Goal: Task Accomplishment & Management: Manage account settings

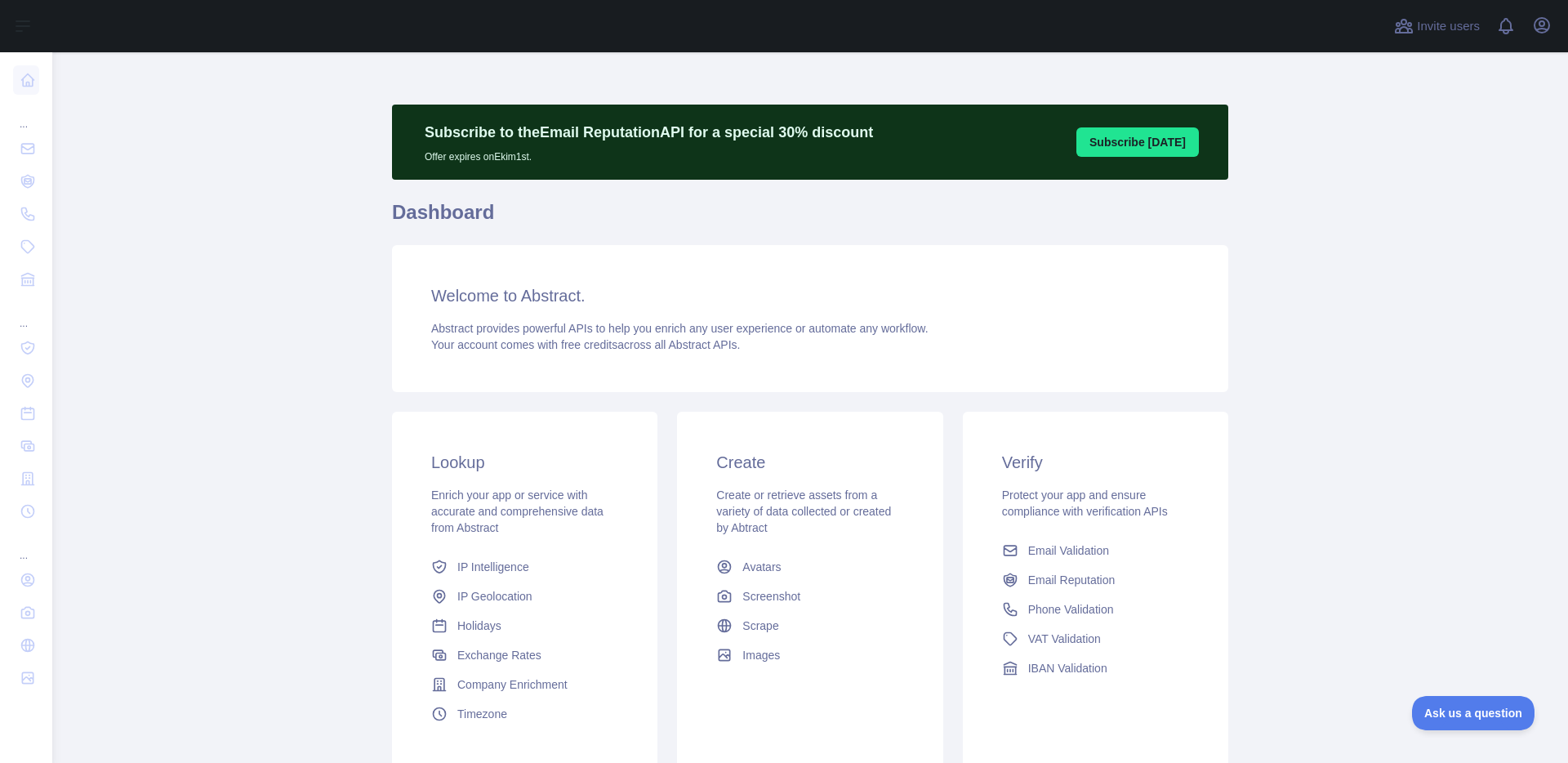
click at [385, 345] on main "Subscribe to the Email Reputation API for a special 30 % discount Offer expires…" at bounding box center [811, 408] width 1516 height 710
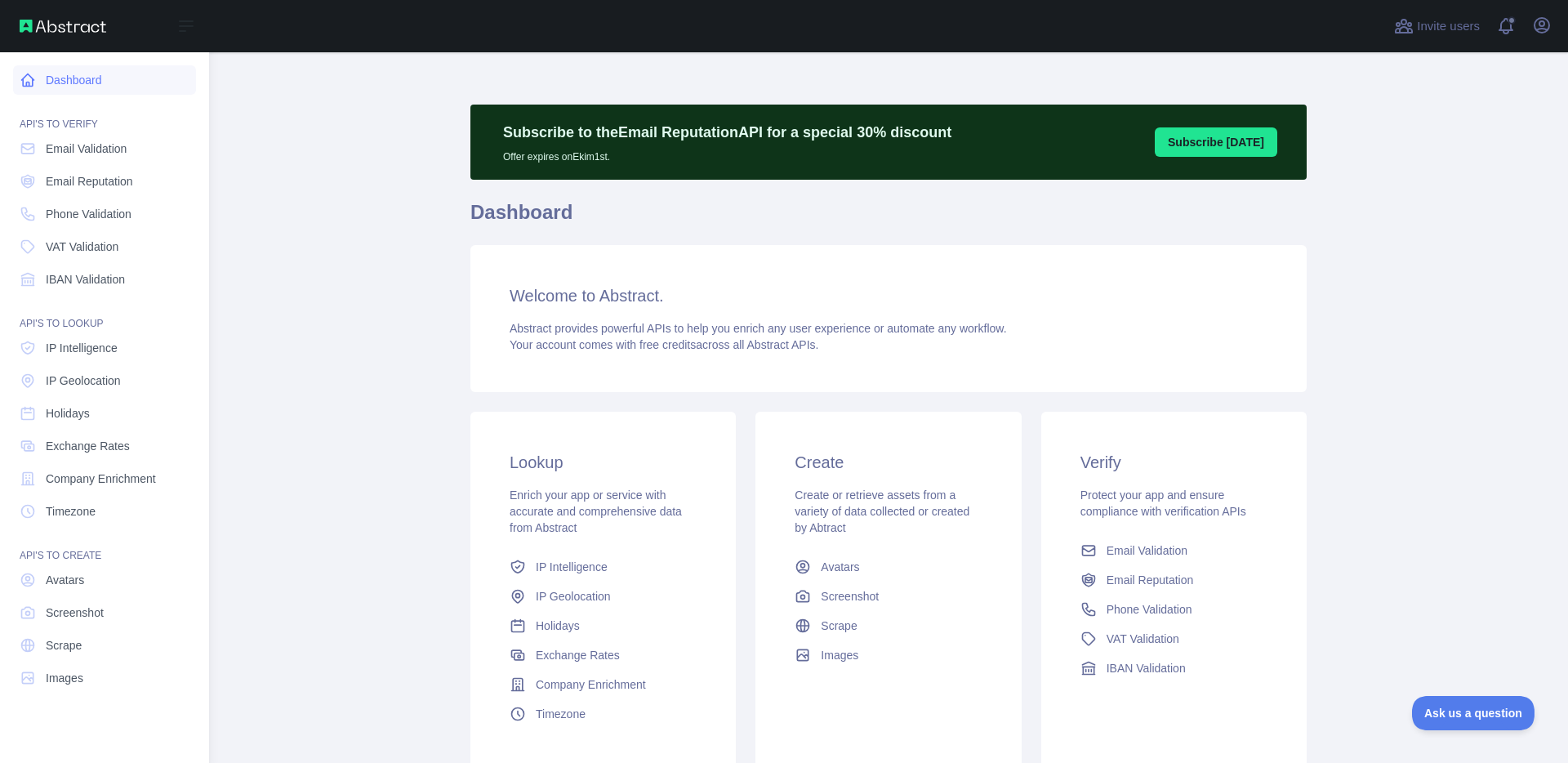
click at [66, 81] on link "Dashboard" at bounding box center [104, 80] width 183 height 29
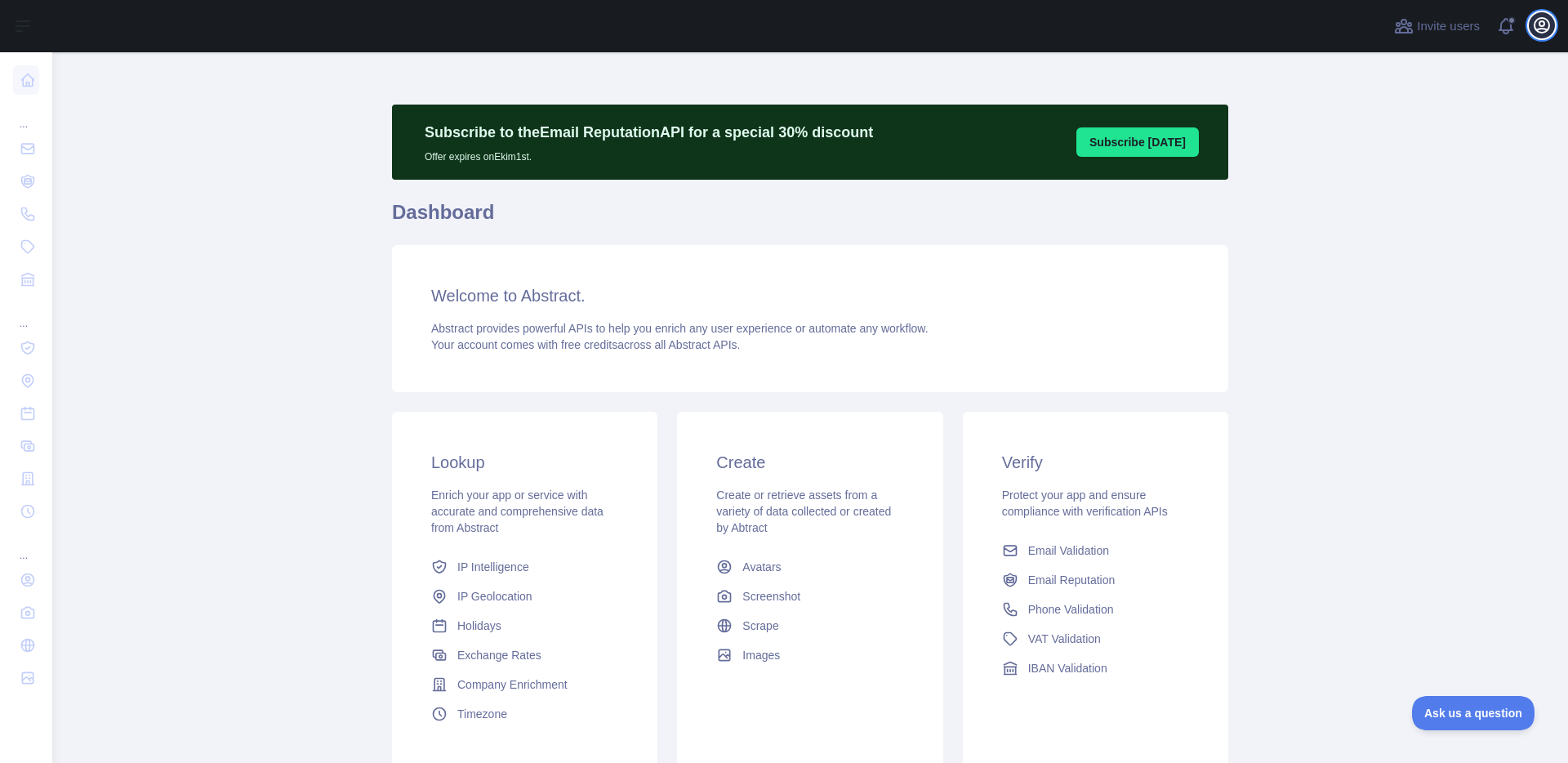
click at [1534, 31] on icon "button" at bounding box center [1542, 25] width 19 height 19
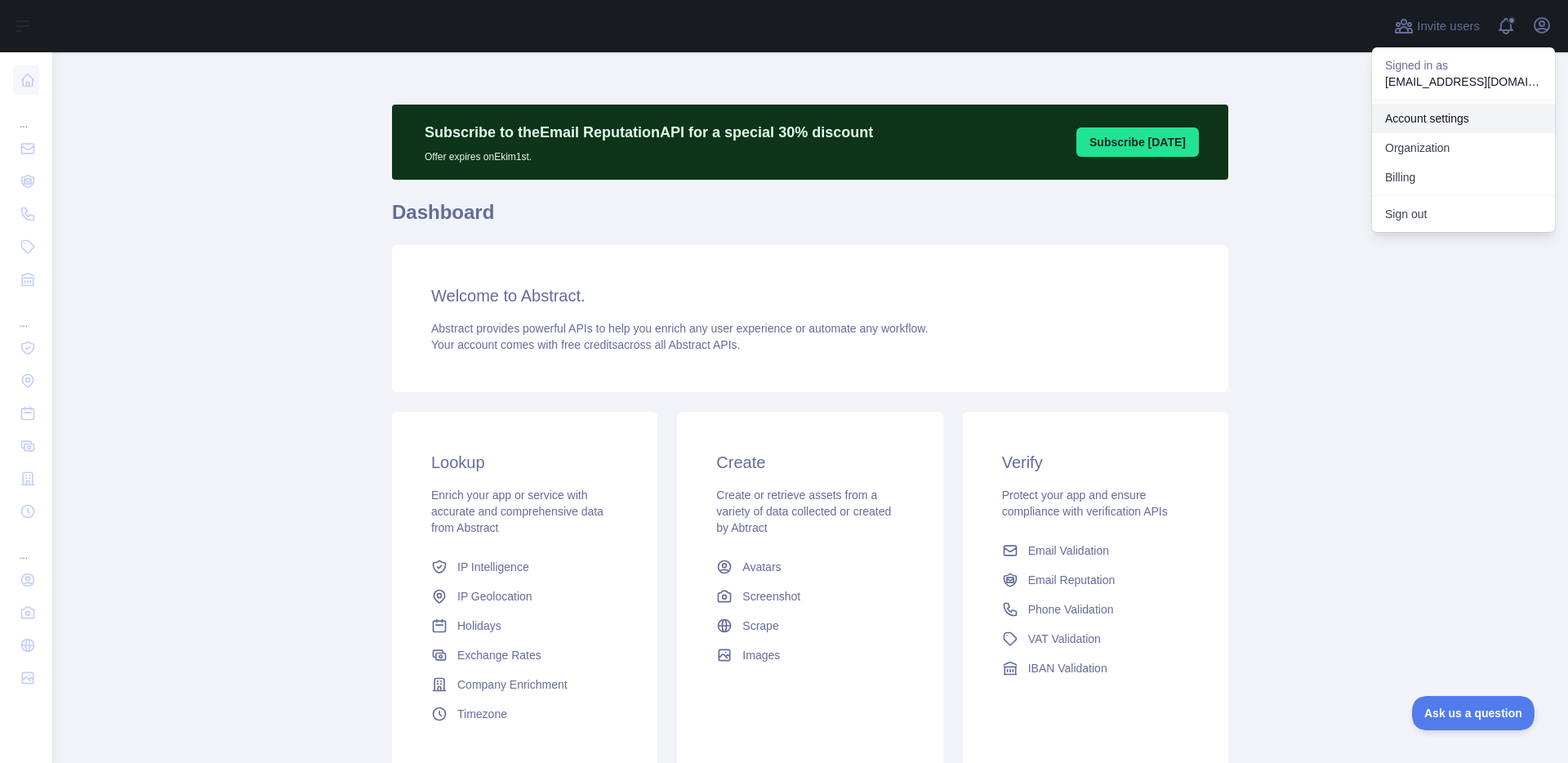
click at [1453, 113] on link "Account settings" at bounding box center [1464, 119] width 183 height 29
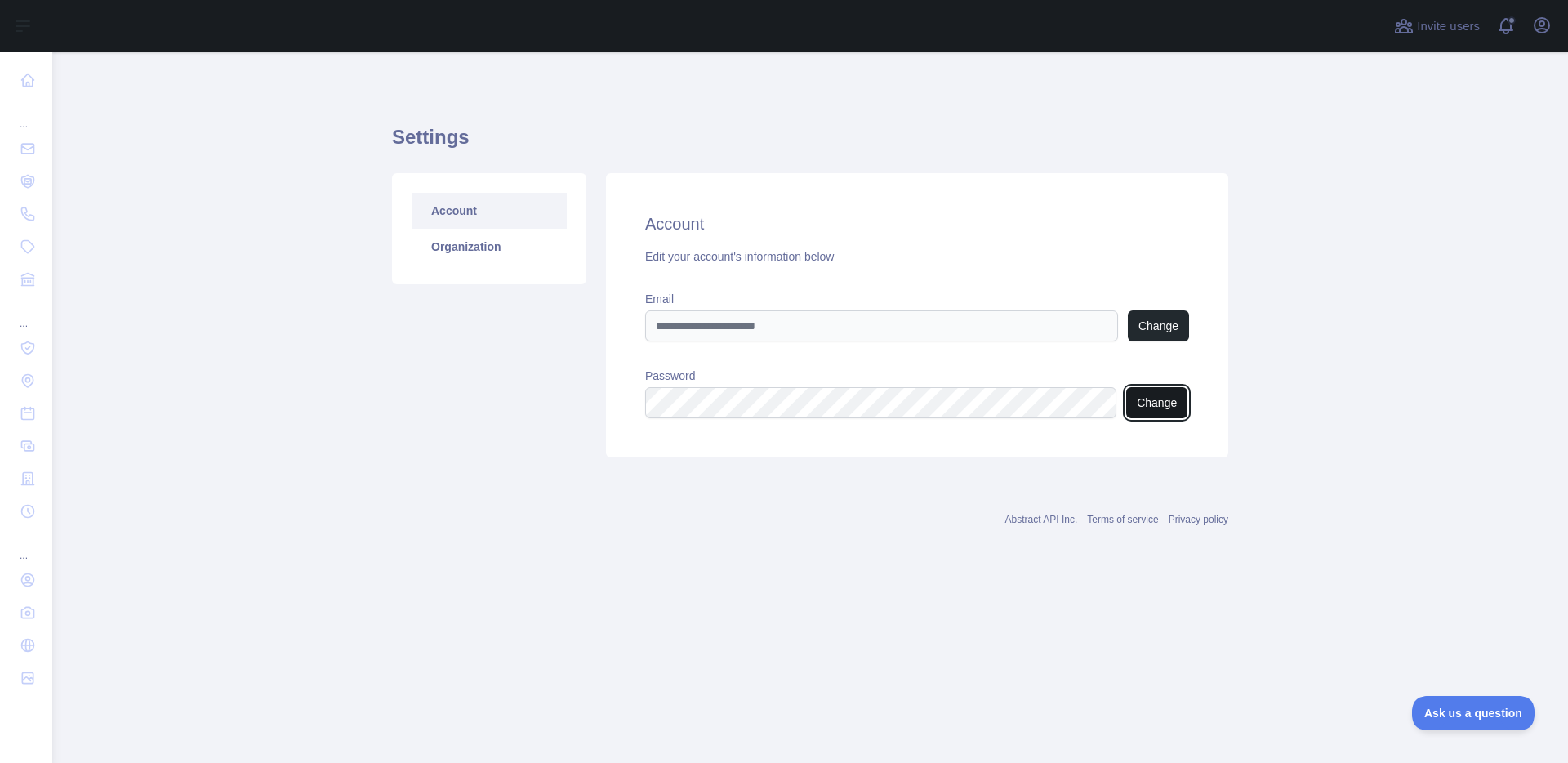
click at [1144, 401] on button "Change" at bounding box center [1156, 403] width 61 height 31
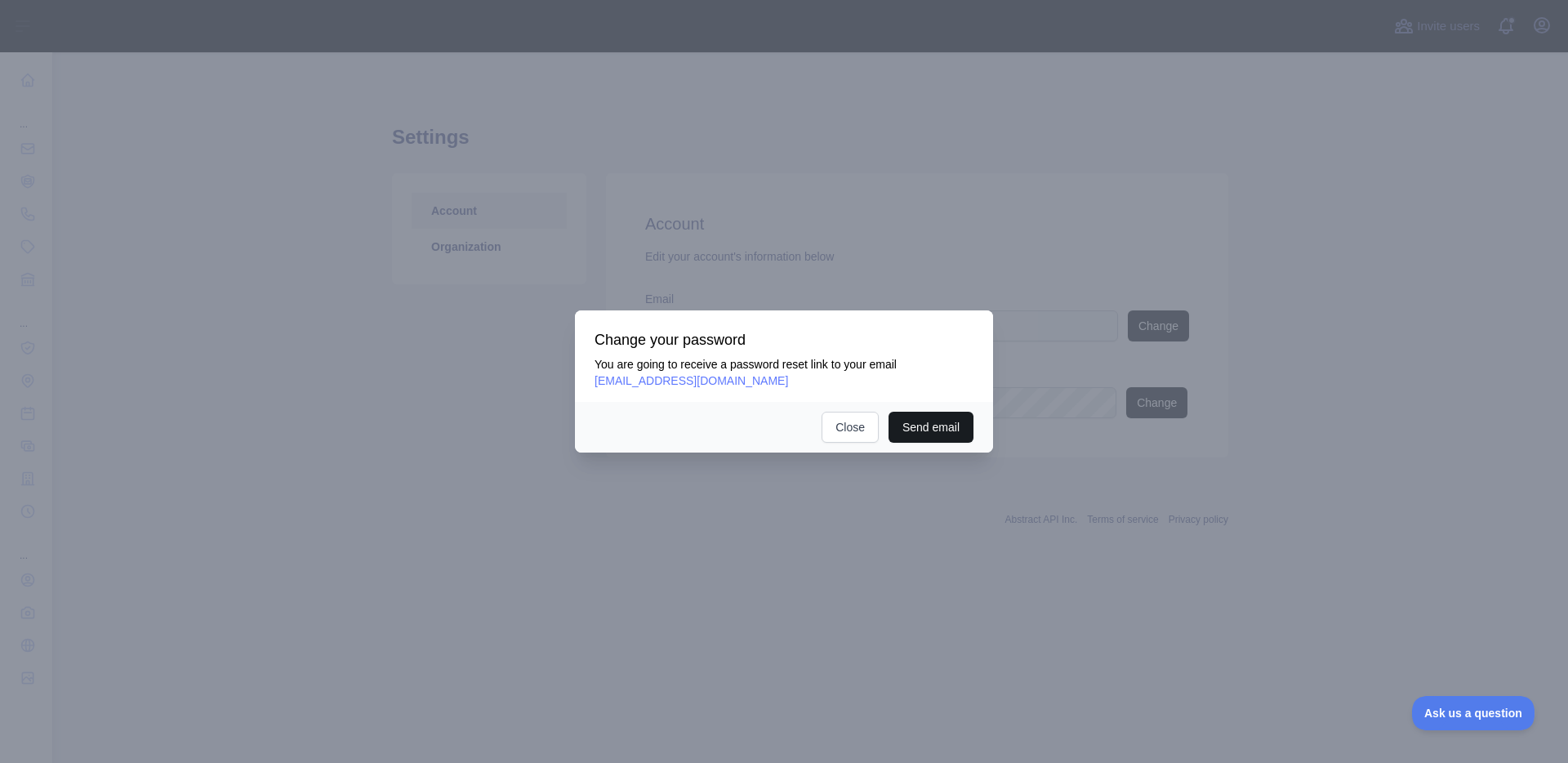
click at [934, 425] on button "Send email" at bounding box center [930, 427] width 85 height 31
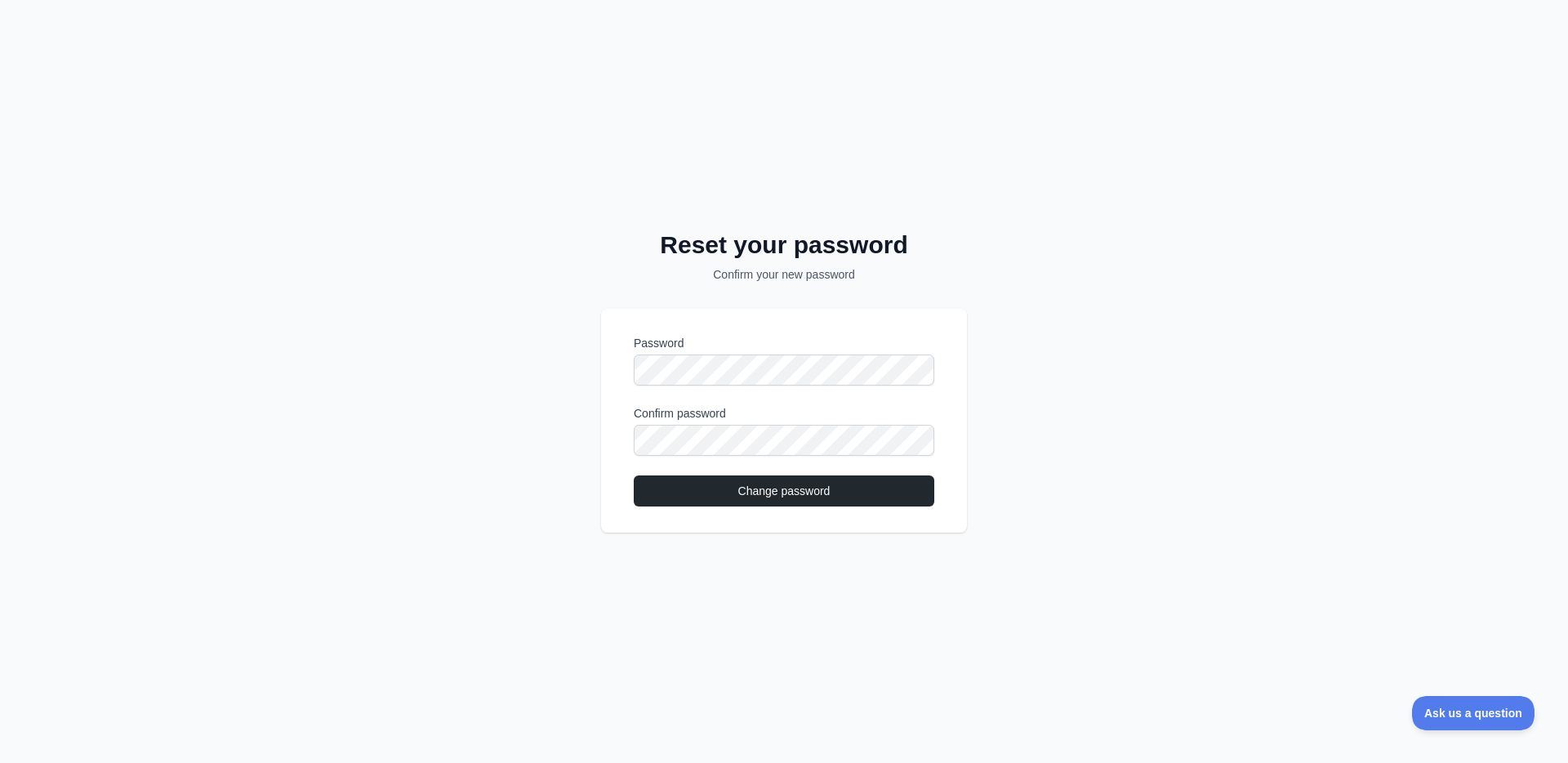
click at [531, 424] on div "Reset your password Confirm your new password Password Confirm password Change …" at bounding box center [784, 382] width 1568 height 763
click at [959, 405] on div "Password Confirm password Change password" at bounding box center [784, 420] width 366 height 224
click at [789, 487] on button "Change password" at bounding box center [784, 490] width 301 height 31
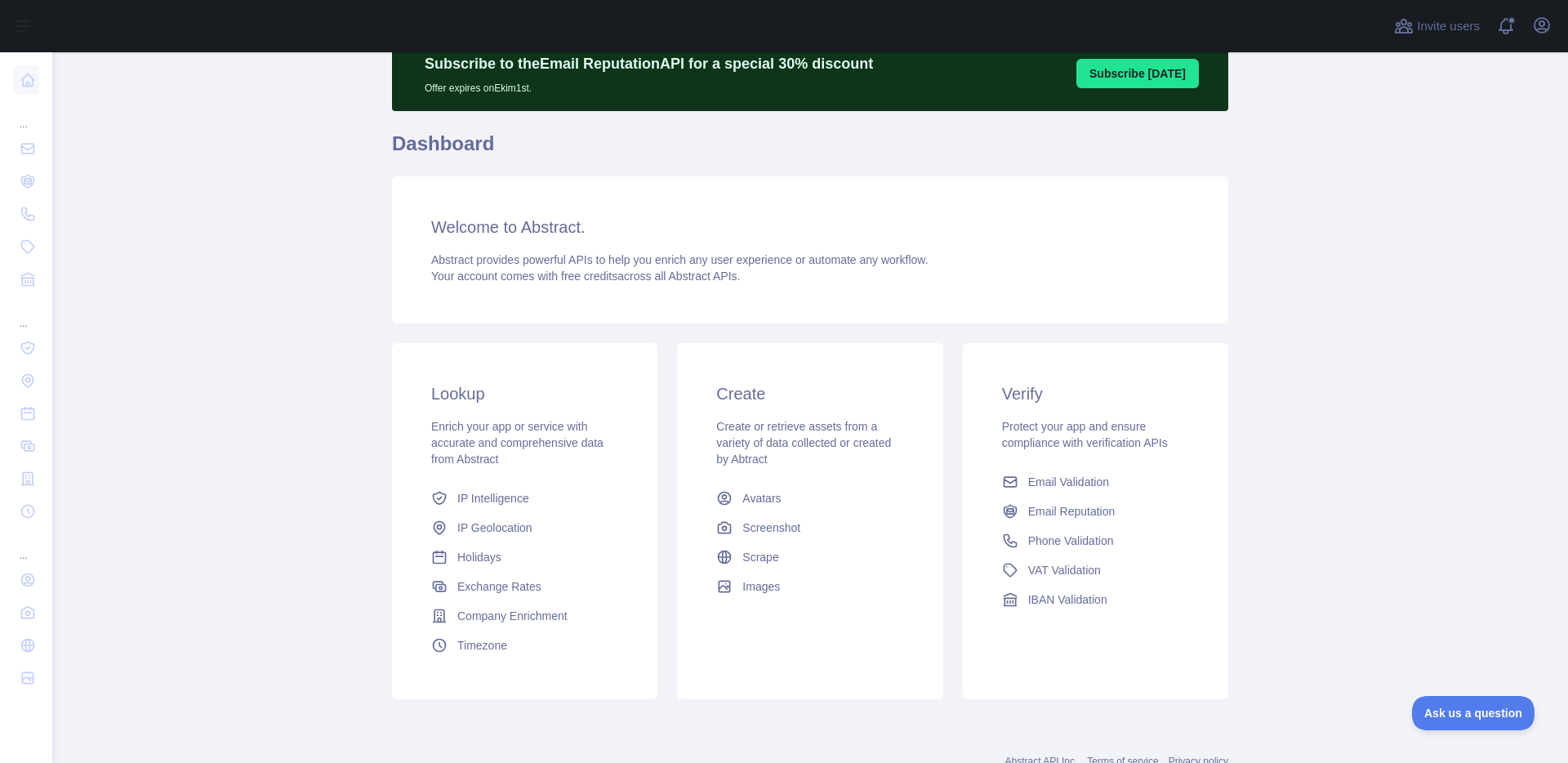
scroll to position [126, 0]
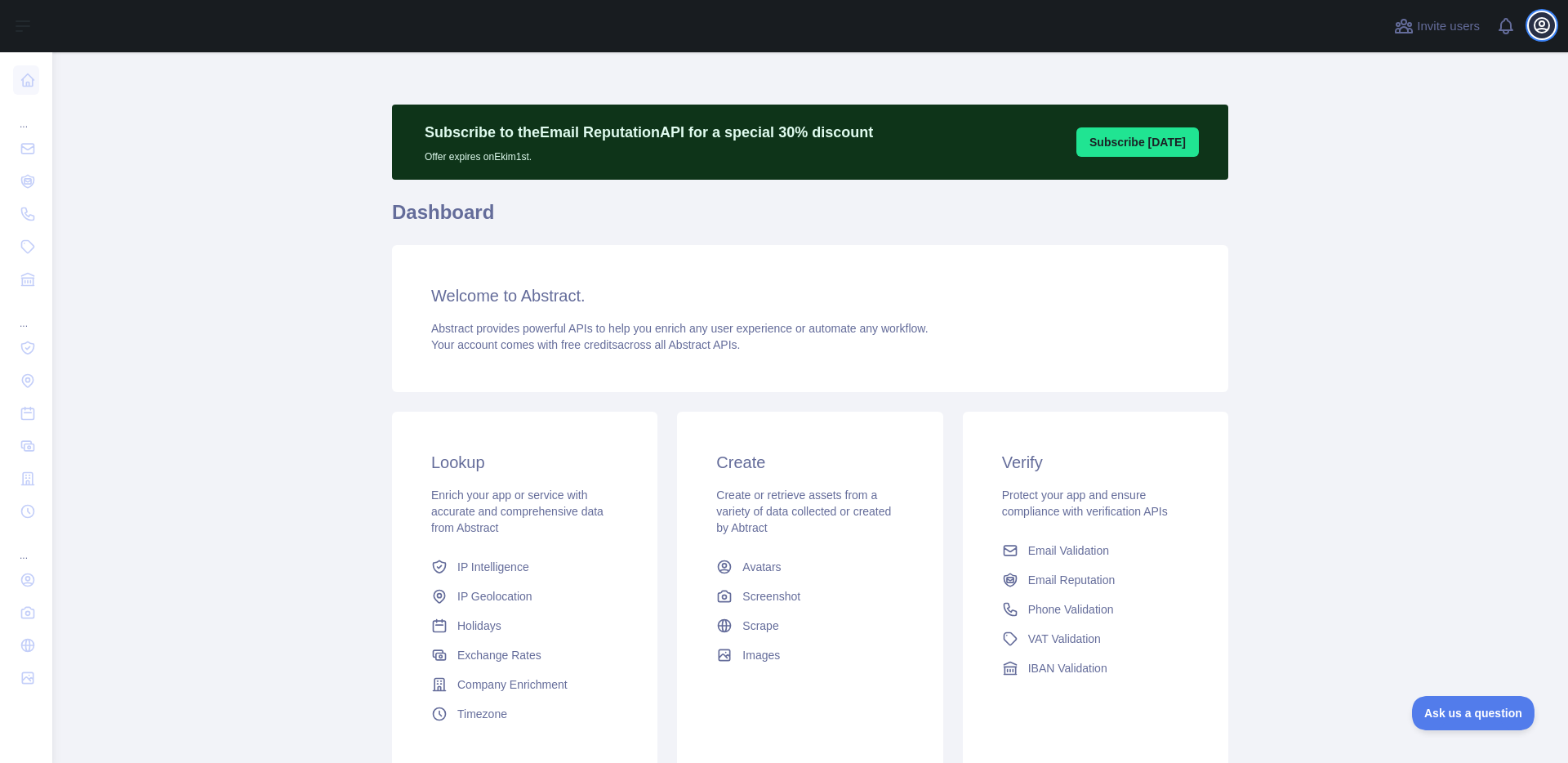
click at [1536, 35] on button "Open user menu" at bounding box center [1542, 25] width 26 height 26
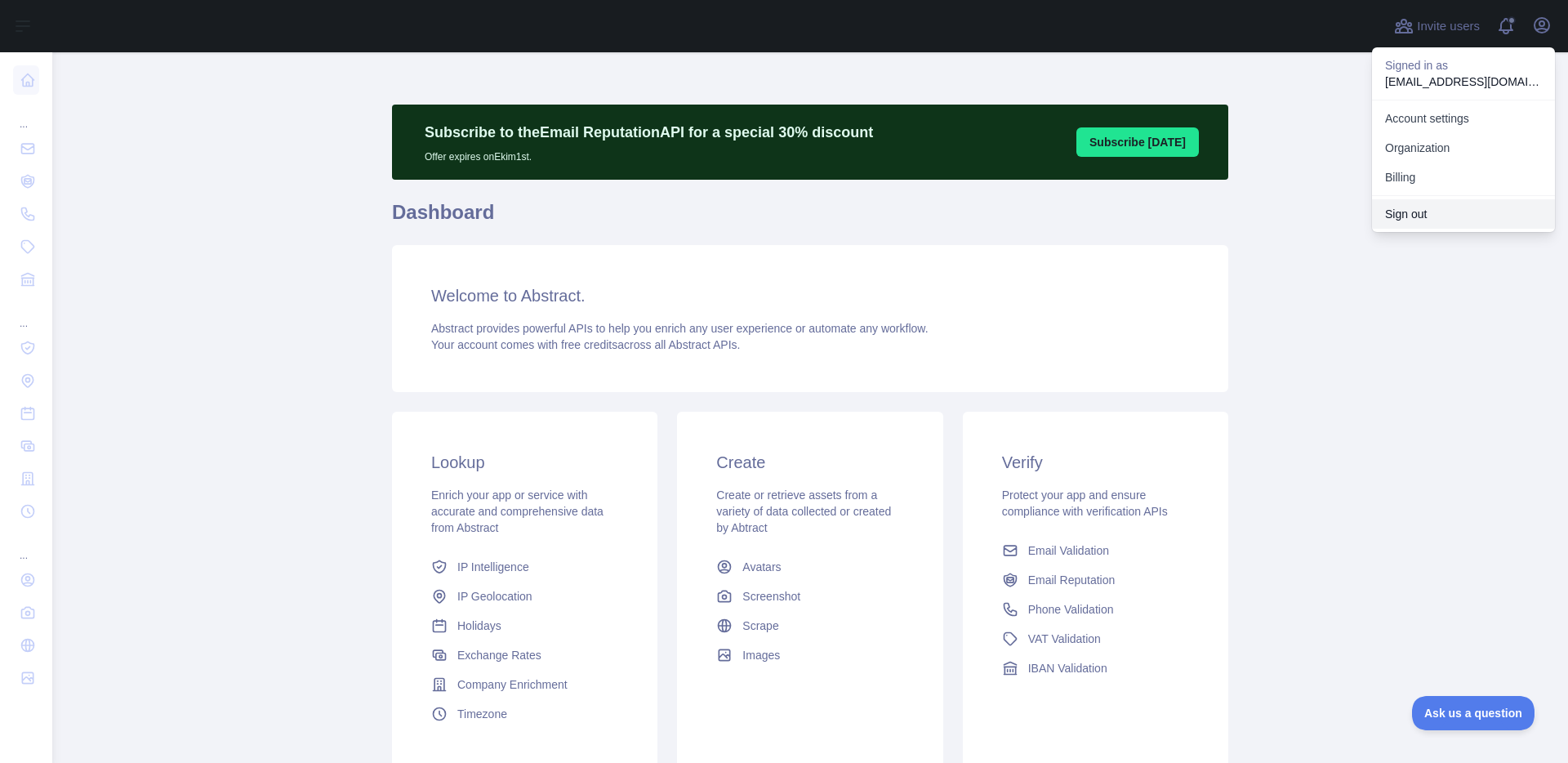
click at [1451, 213] on button "Sign out" at bounding box center [1464, 214] width 183 height 29
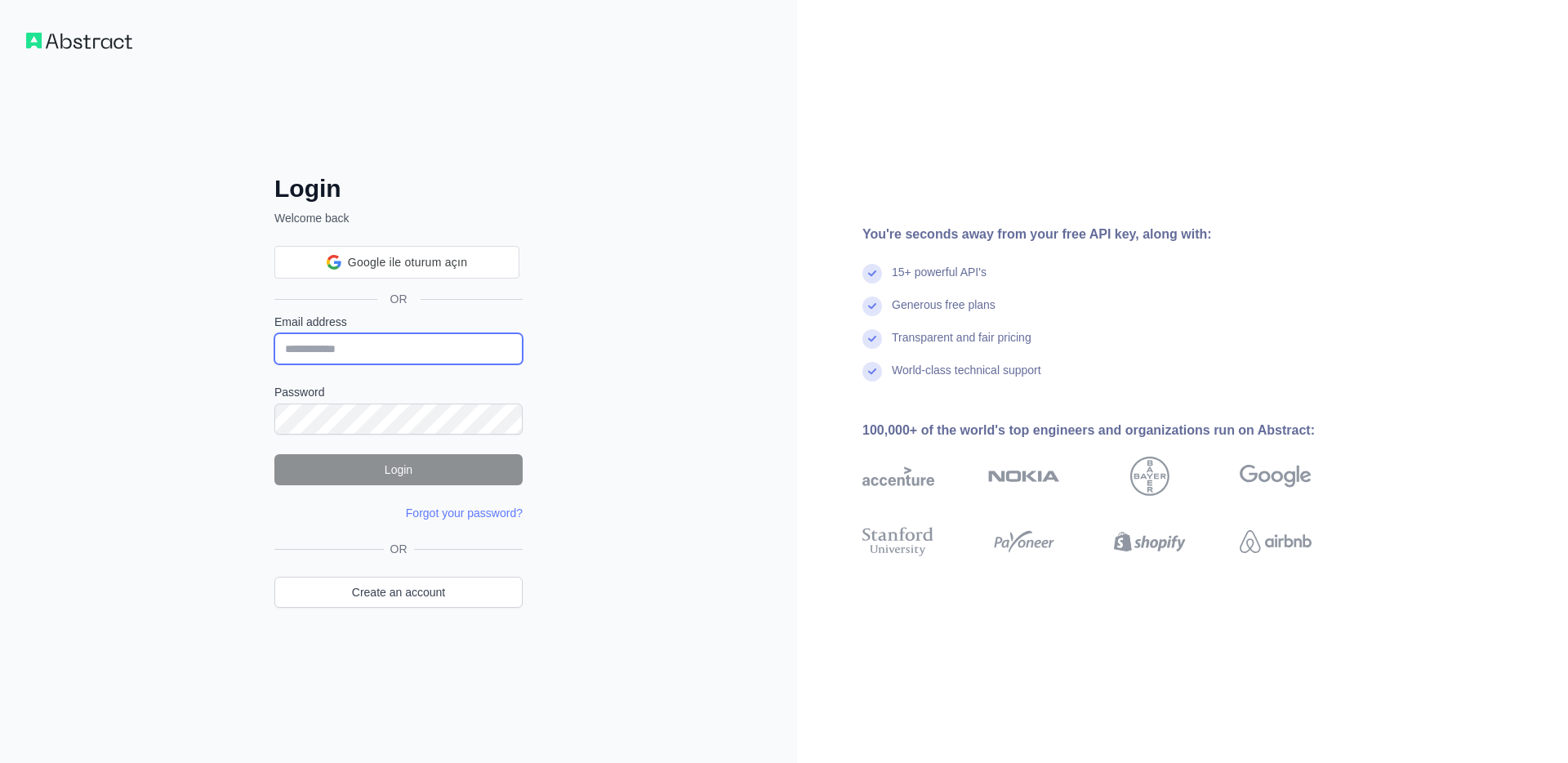
type input "**********"
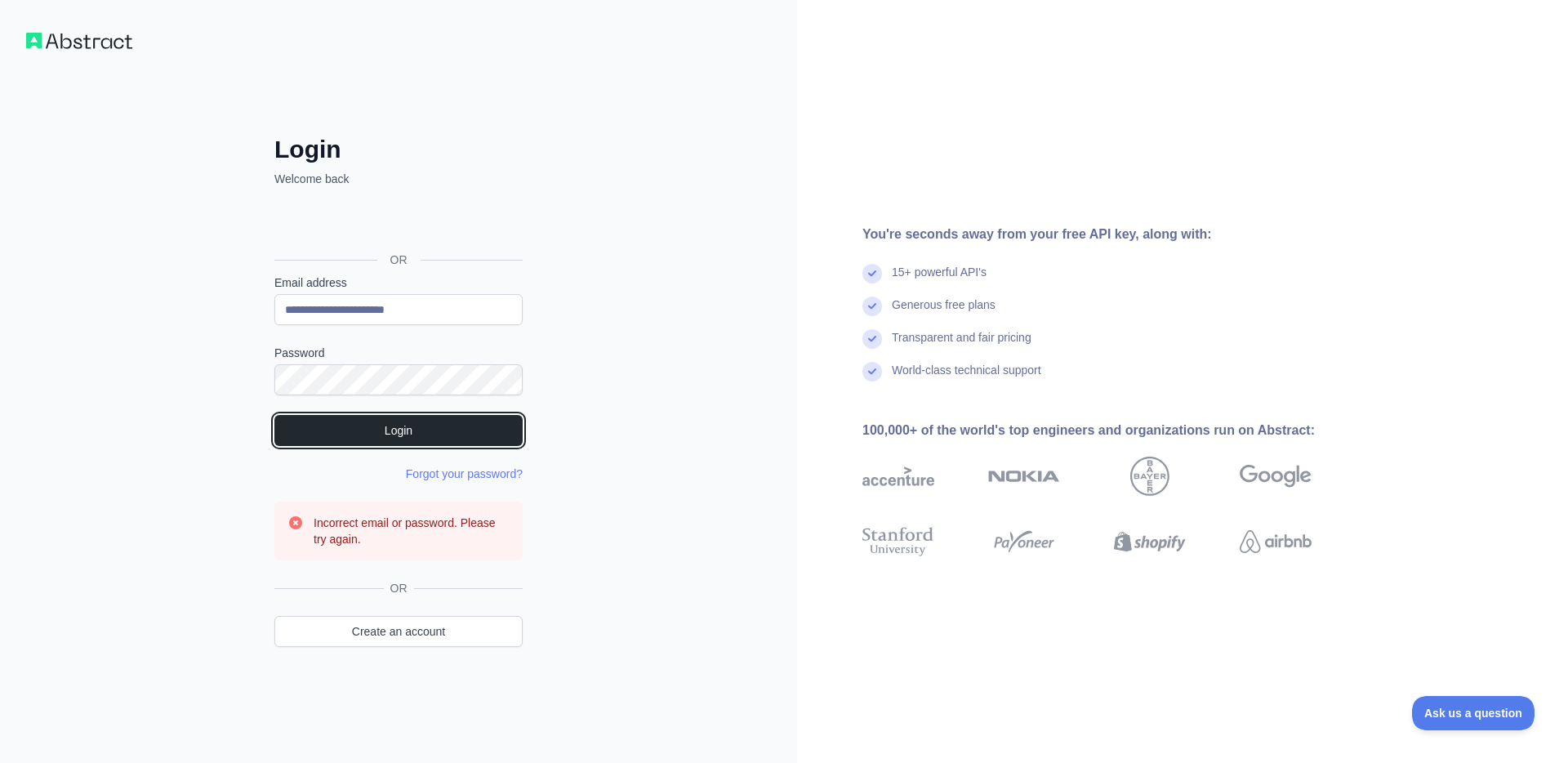
click at [439, 423] on button "Login" at bounding box center [398, 430] width 248 height 31
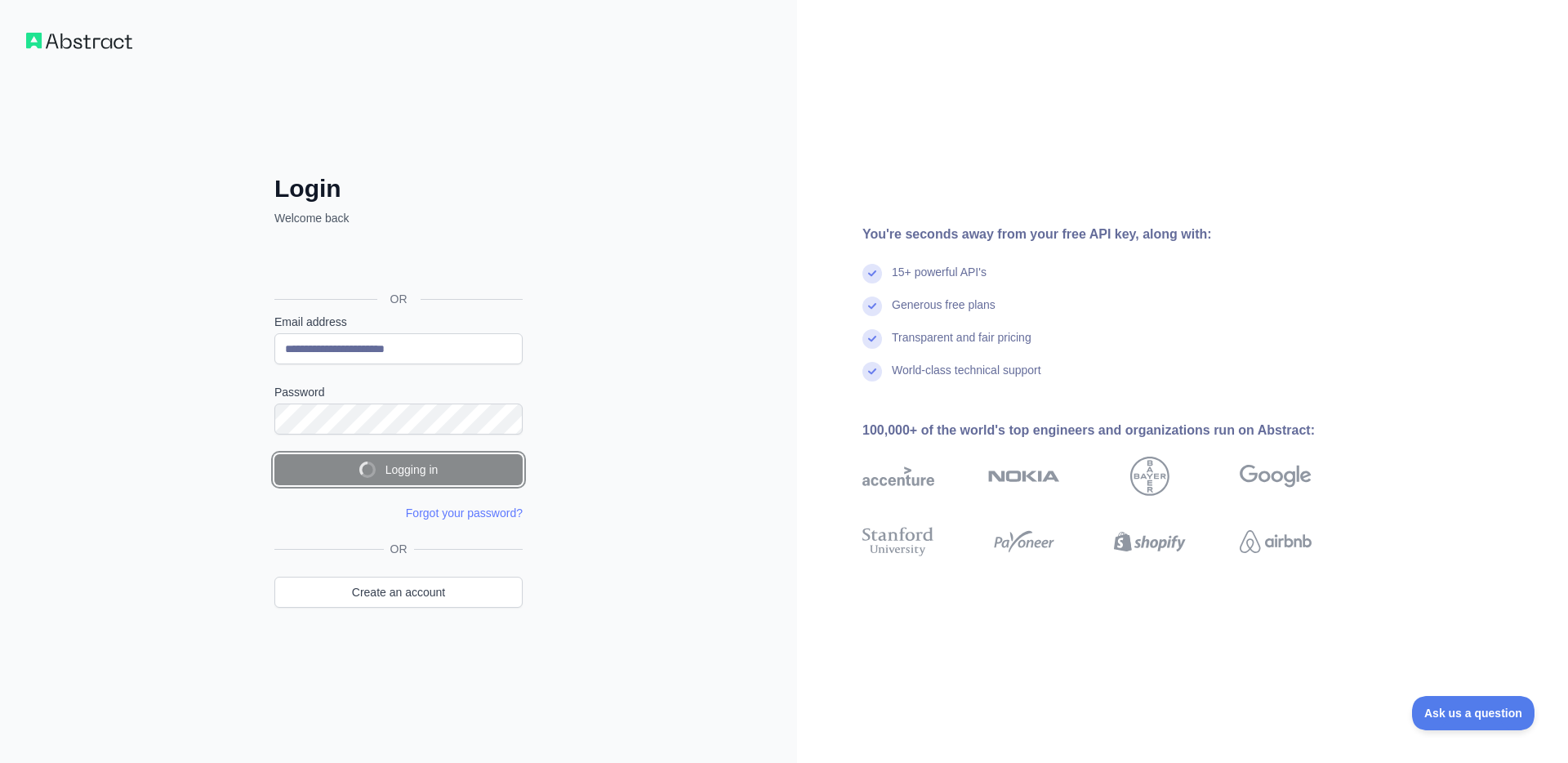
click at [388, 454] on button "Logging in" at bounding box center [398, 470] width 248 height 31
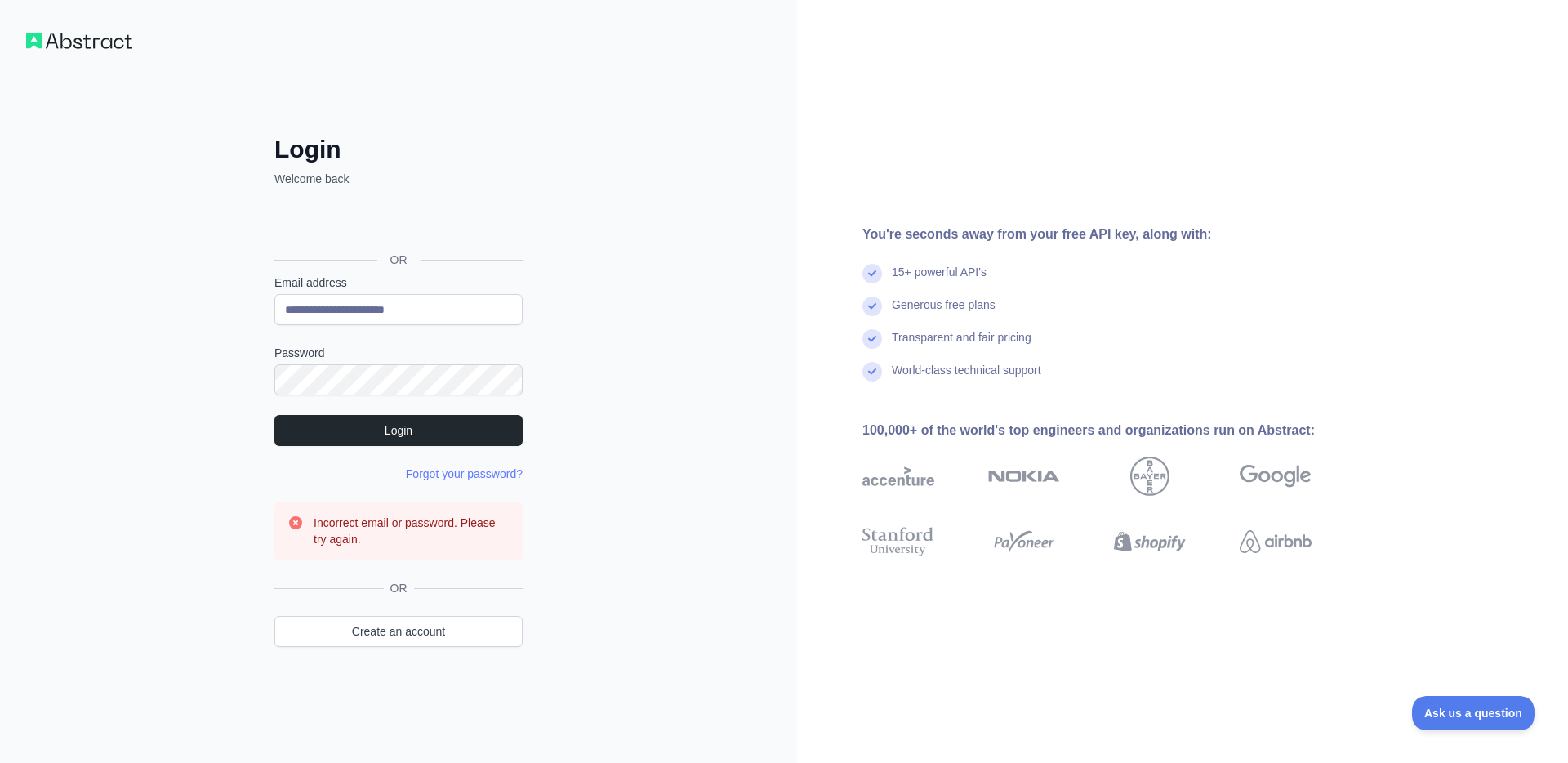
click at [569, 382] on div "**********" at bounding box center [398, 382] width 797 height 763
click at [434, 434] on button "Login" at bounding box center [398, 430] width 248 height 31
click at [637, 302] on div "**********" at bounding box center [398, 382] width 797 height 763
click at [274, 395] on div at bounding box center [274, 395] width 0 height 0
click at [597, 345] on div "**********" at bounding box center [398, 382] width 797 height 763
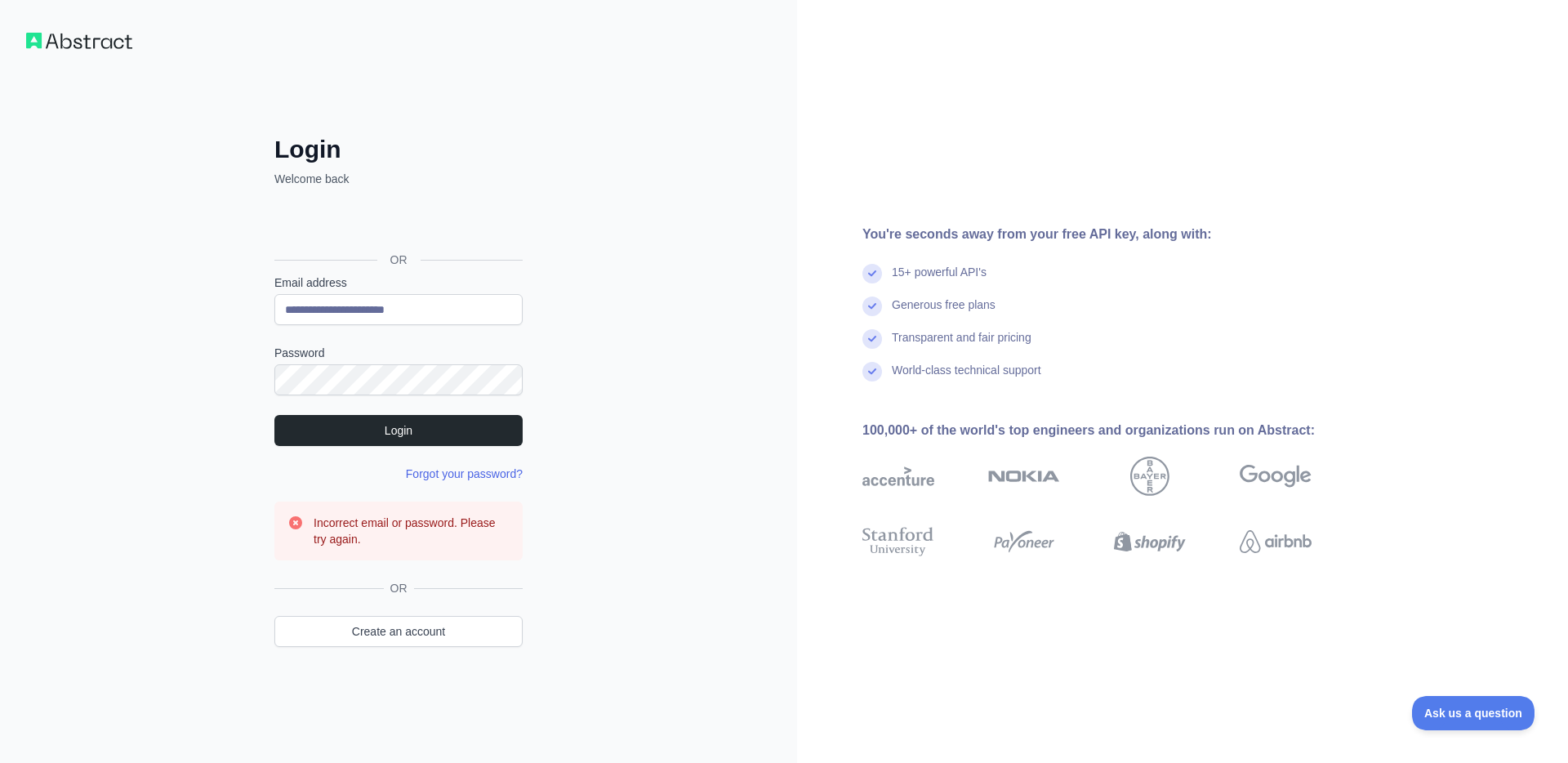
click at [478, 474] on link "Forgot your password?" at bounding box center [464, 473] width 117 height 13
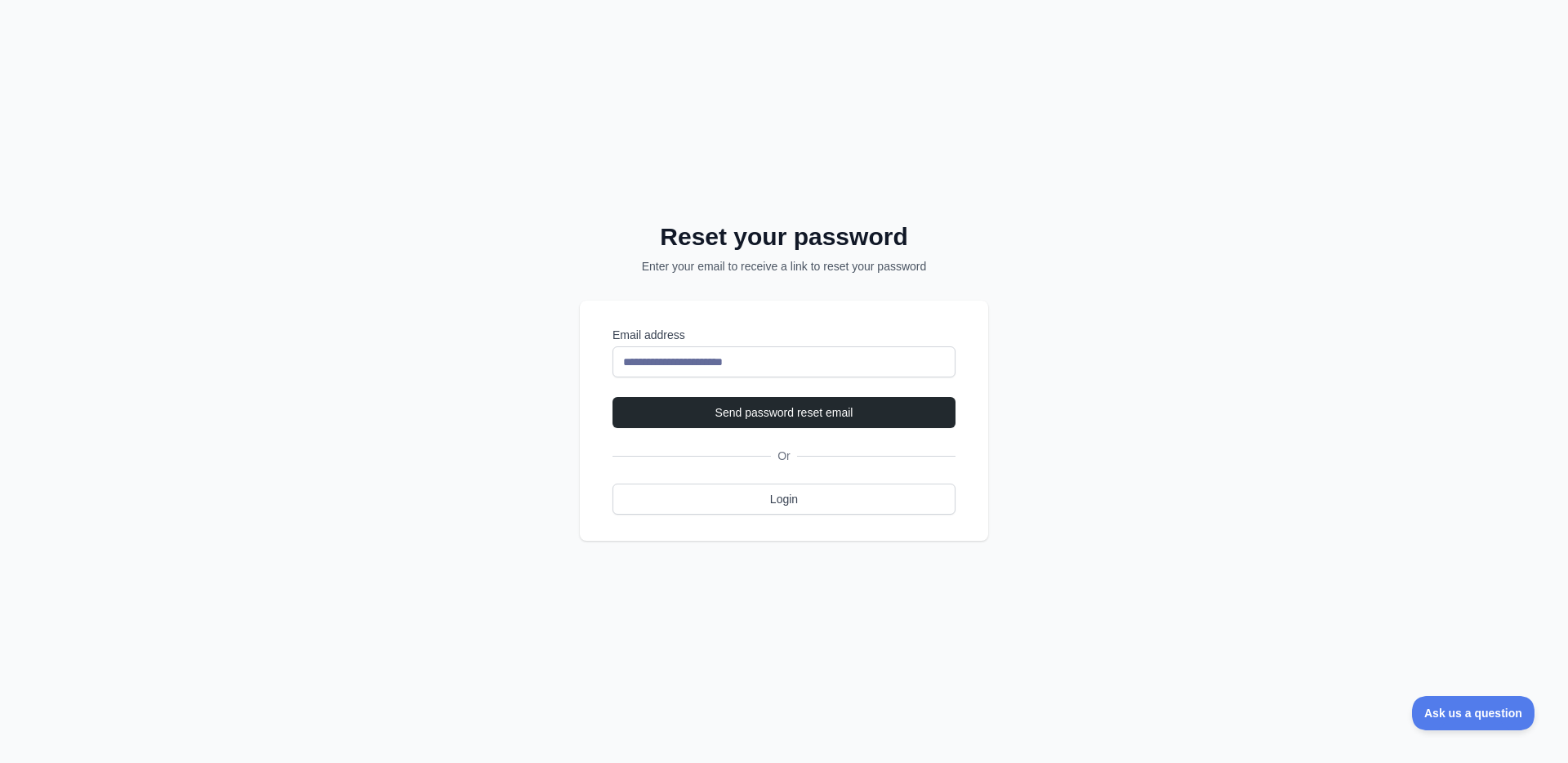
click at [851, 280] on div "**********" at bounding box center [784, 382] width 1568 height 763
click at [848, 416] on button "Send password reset email" at bounding box center [784, 413] width 343 height 31
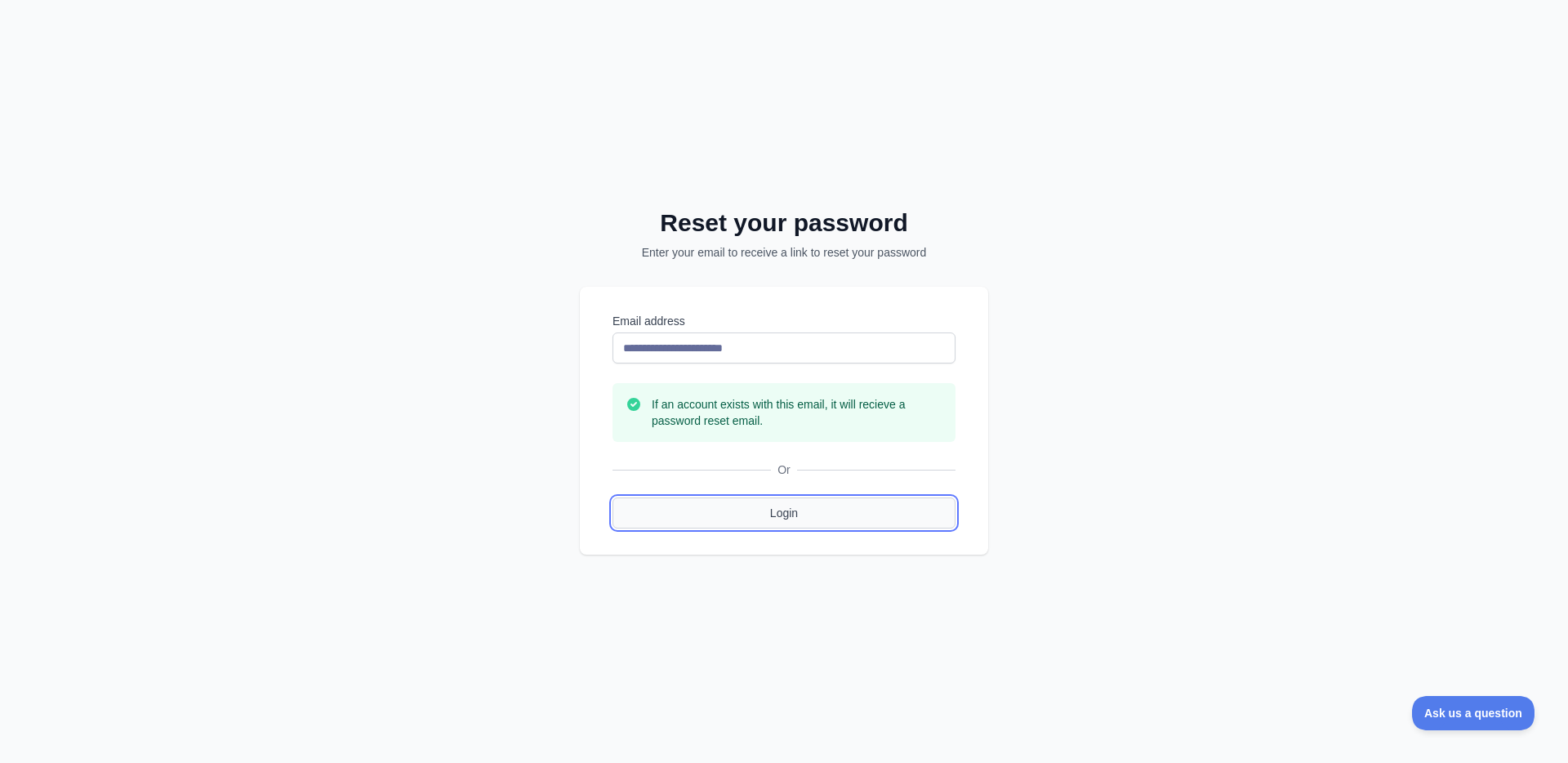
click at [775, 510] on link "Login" at bounding box center [784, 513] width 343 height 31
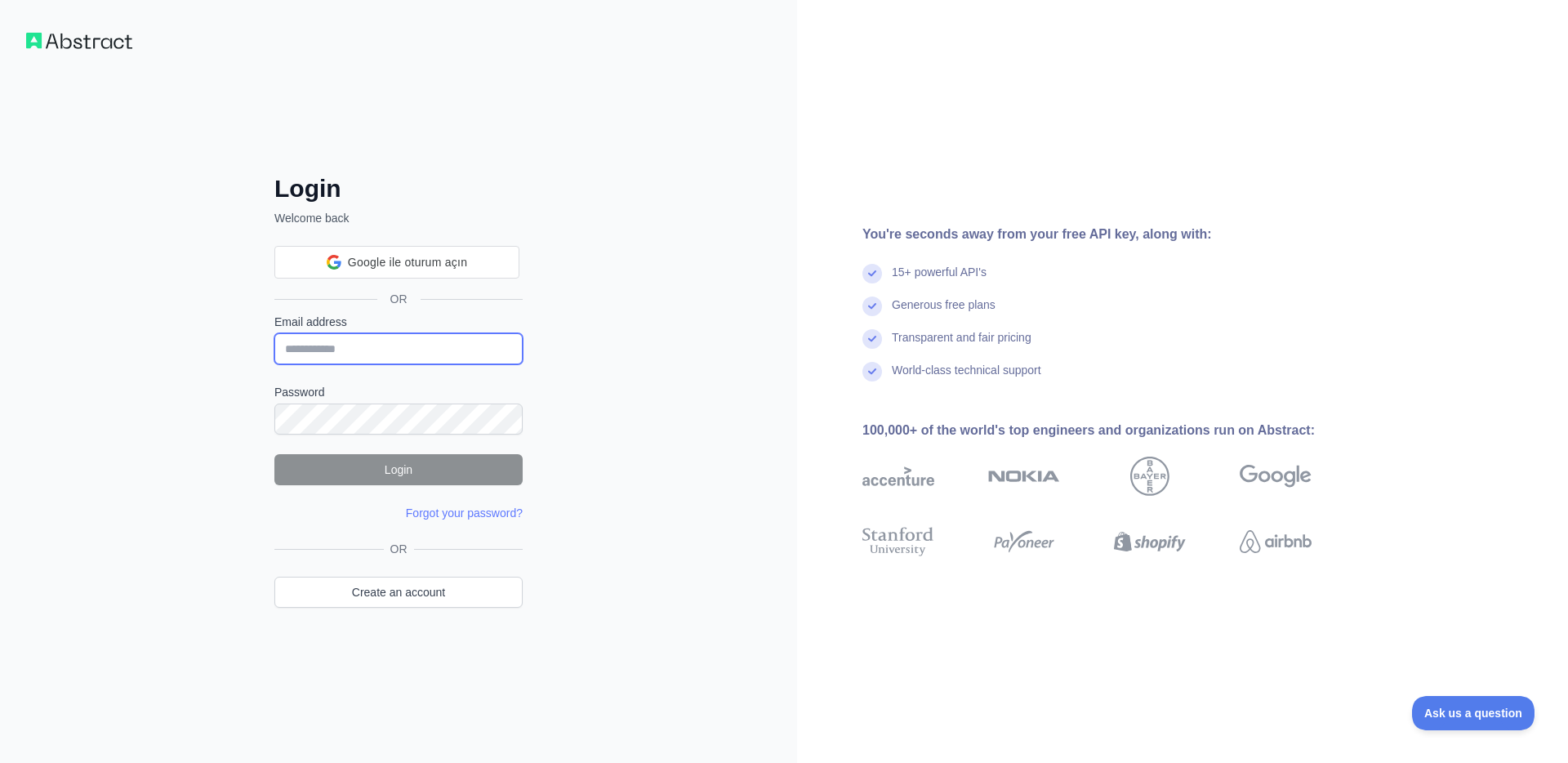
type input "**********"
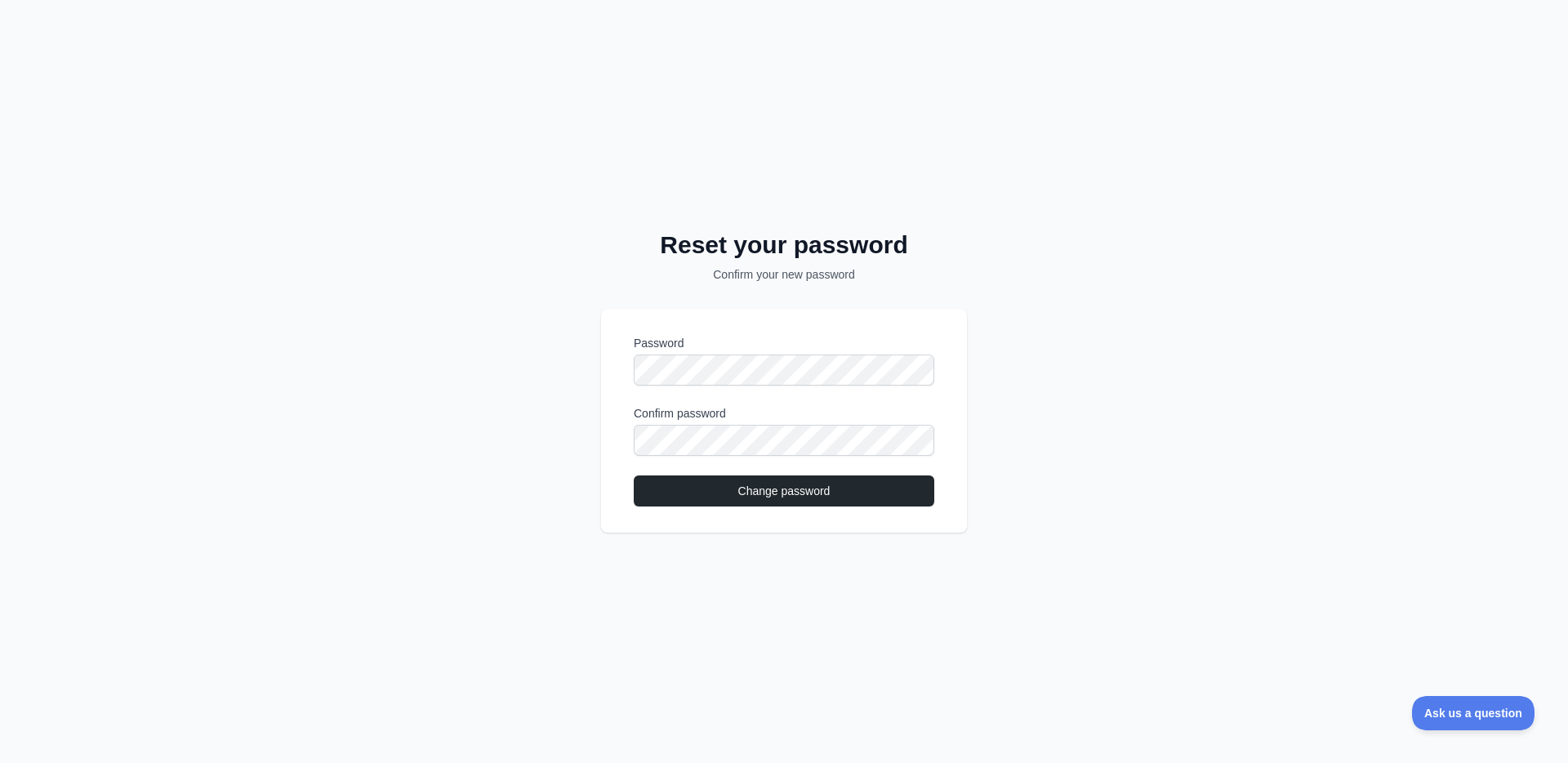
click at [1012, 412] on div "Reset your password Confirm your new password Password Confirm password Change …" at bounding box center [784, 382] width 1568 height 763
click at [634, 385] on div at bounding box center [634, 385] width 0 height 0
click at [847, 337] on label "Password" at bounding box center [784, 343] width 301 height 17
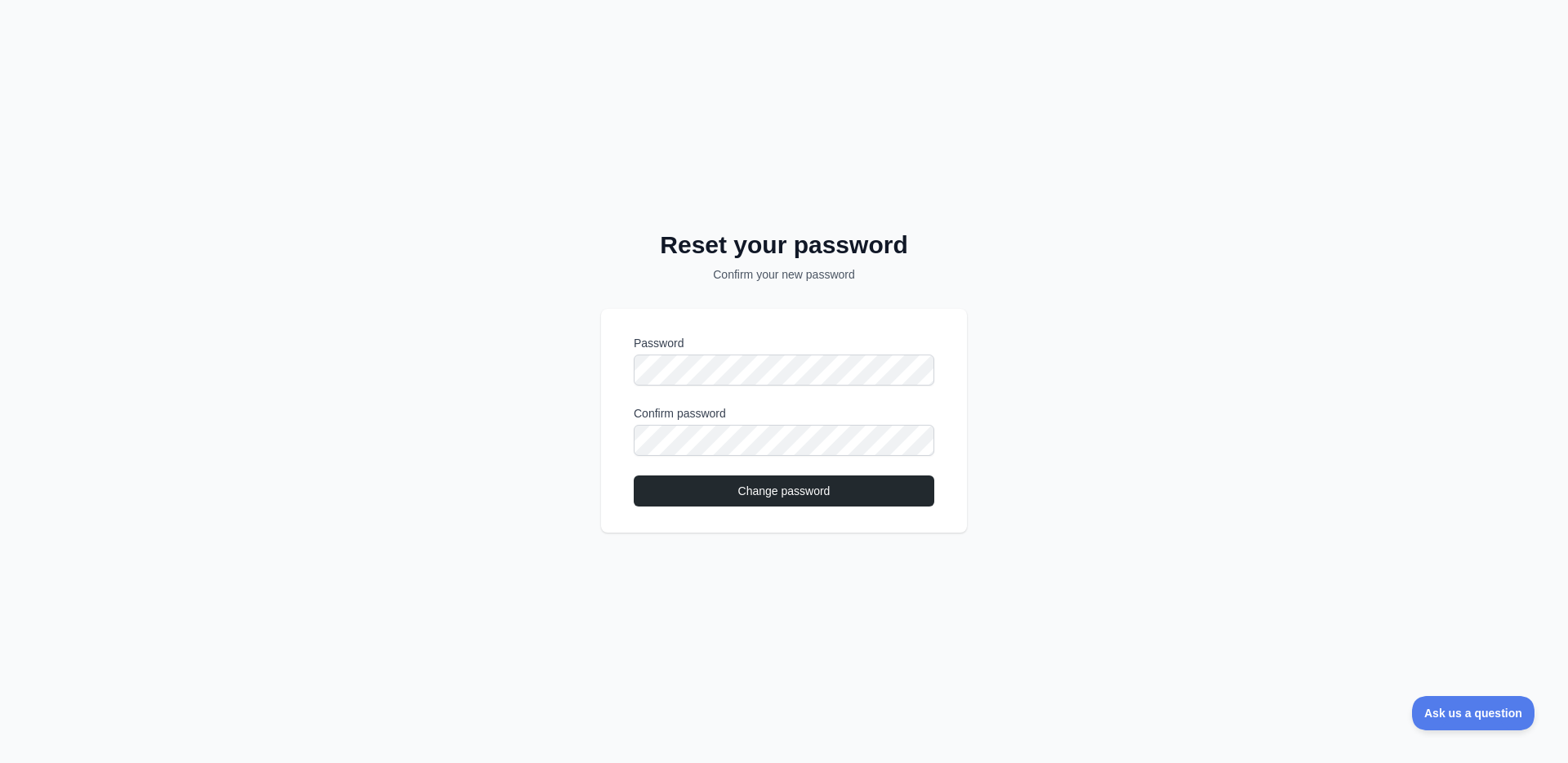
click at [634, 385] on div at bounding box center [634, 385] width 0 height 0
click at [947, 297] on div "Reset your password Confirm your new password Password Confirm password Change …" at bounding box center [784, 382] width 1568 height 763
click at [839, 488] on button "Change password" at bounding box center [784, 490] width 301 height 31
